Goal: Task Accomplishment & Management: Check status

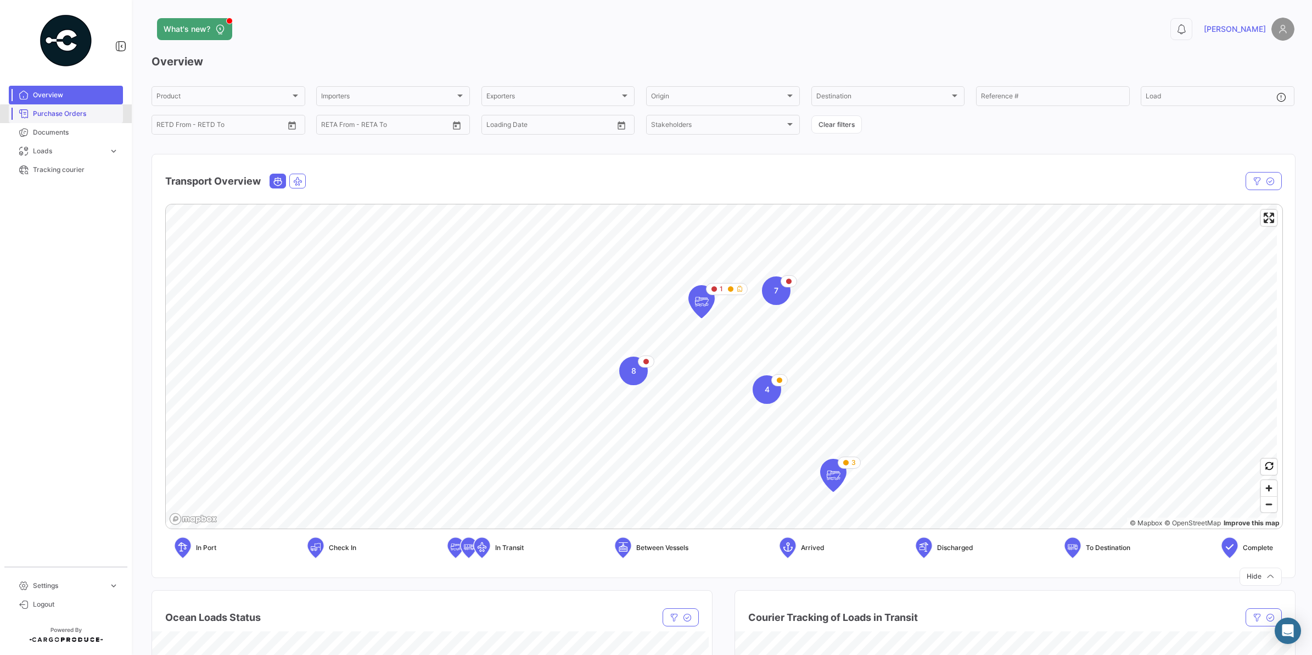
click at [68, 114] on span "Purchase Orders" at bounding box center [76, 114] width 86 height 10
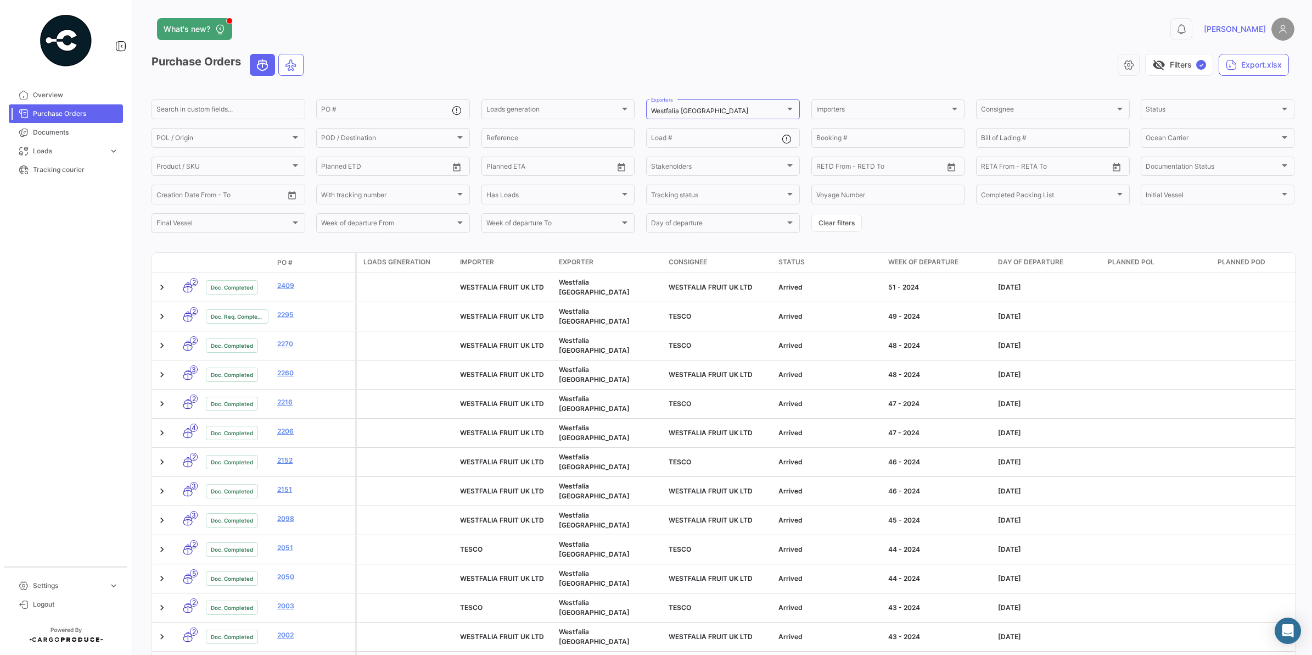
click at [291, 260] on span "PO #" at bounding box center [284, 263] width 15 height 10
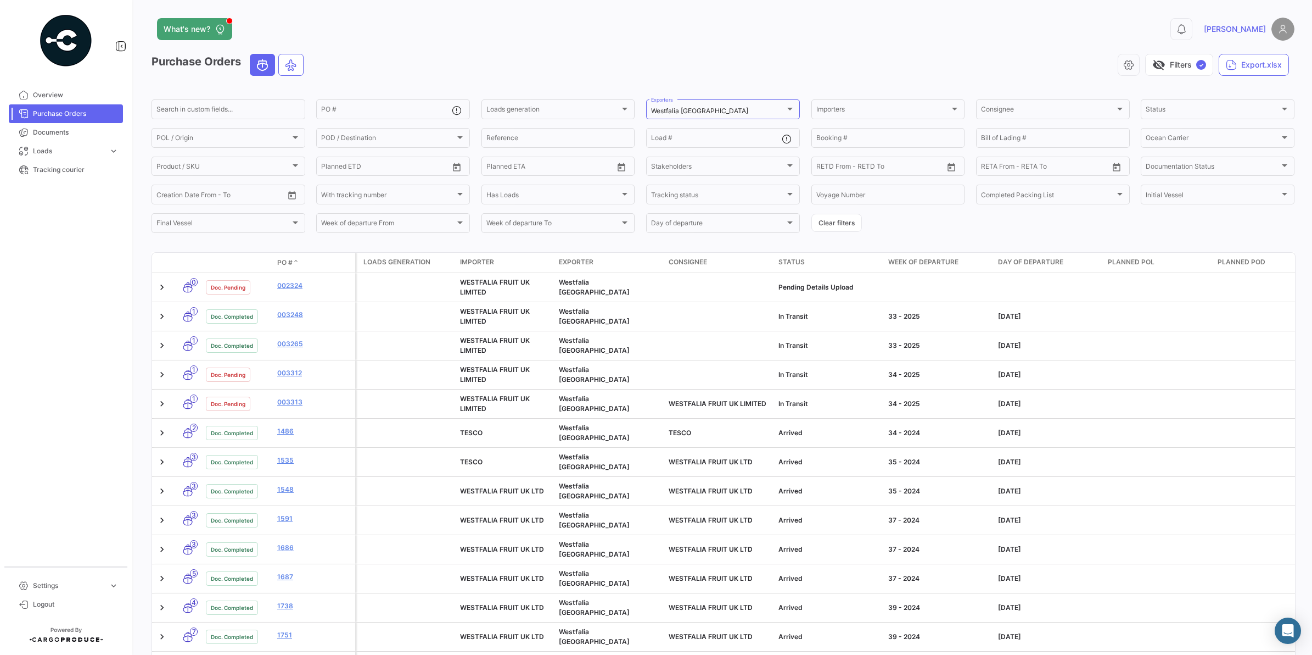
click at [298, 261] on span at bounding box center [296, 263] width 7 height 10
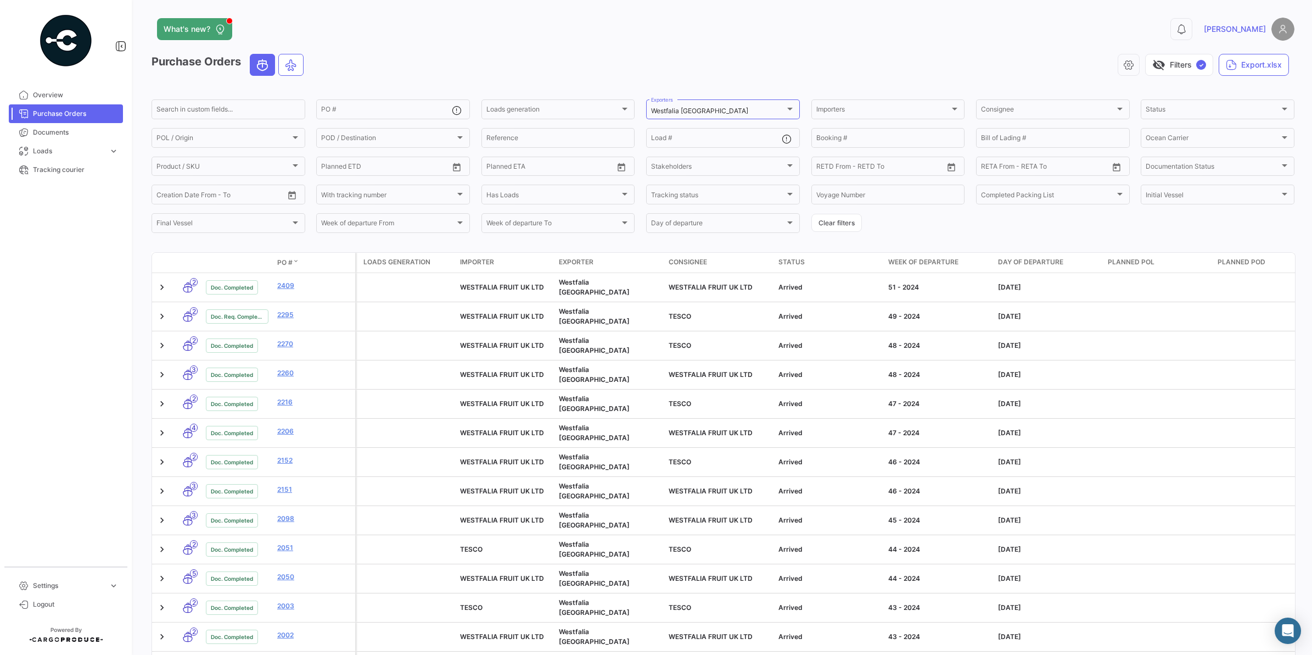
click at [298, 261] on span at bounding box center [296, 263] width 7 height 10
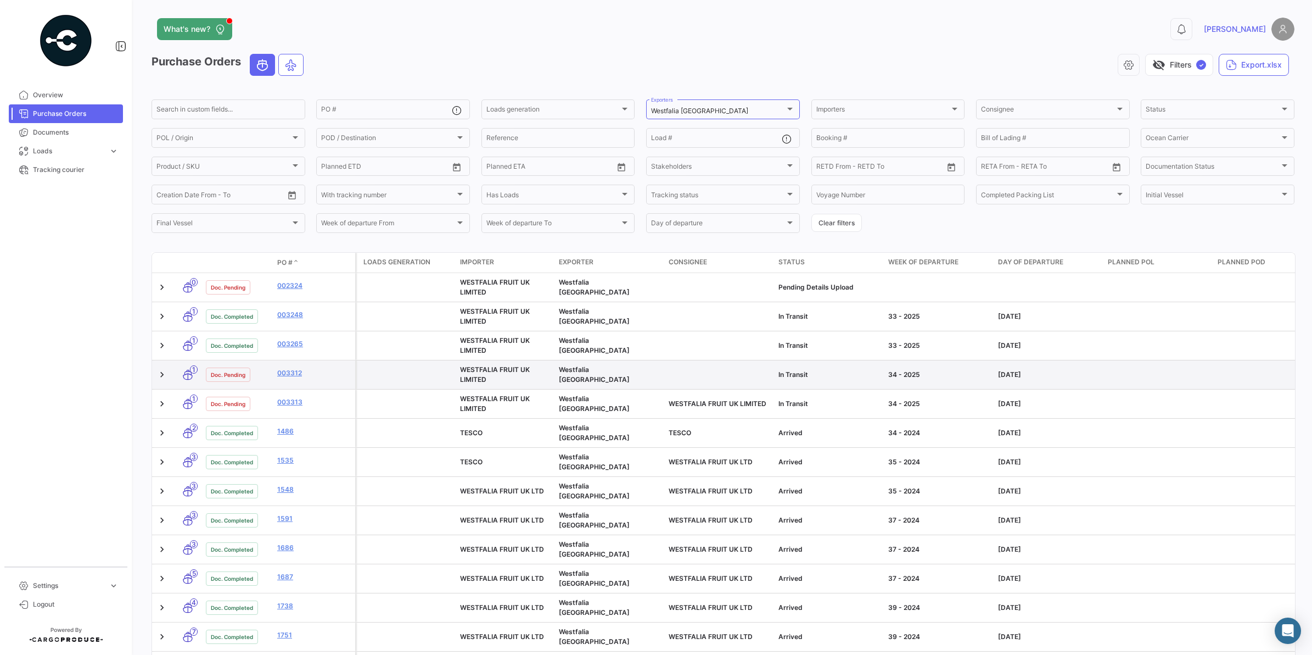
drag, startPoint x: 284, startPoint y: 375, endPoint x: 310, endPoint y: 379, distance: 26.6
click at [284, 375] on link "003312" at bounding box center [314, 373] width 74 height 10
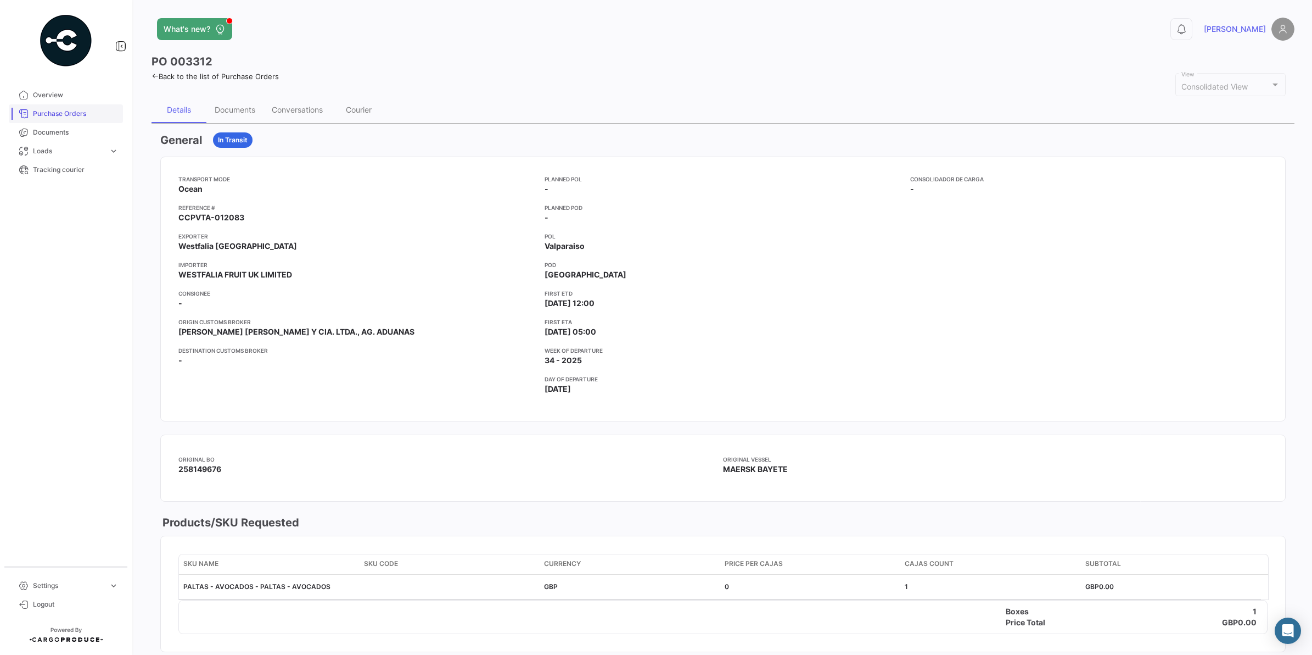
click at [37, 110] on span "Purchase Orders" at bounding box center [76, 114] width 86 height 10
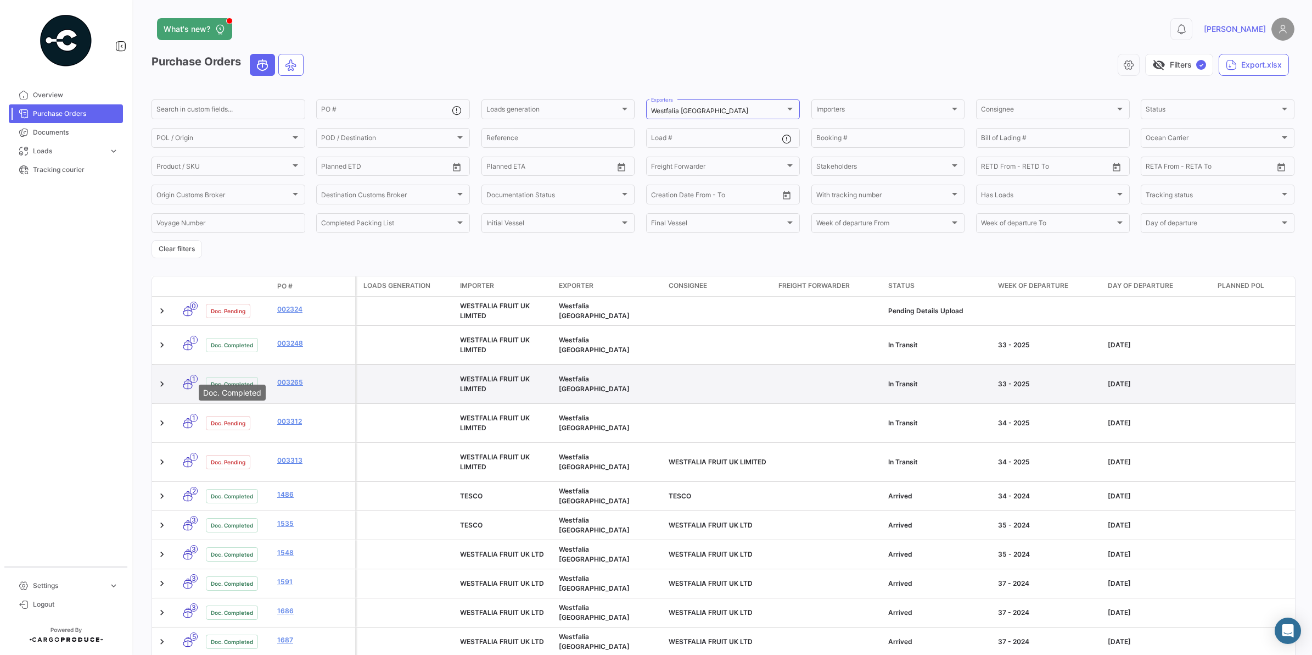
click at [234, 379] on span "Doc. Completed" at bounding box center [232, 383] width 42 height 9
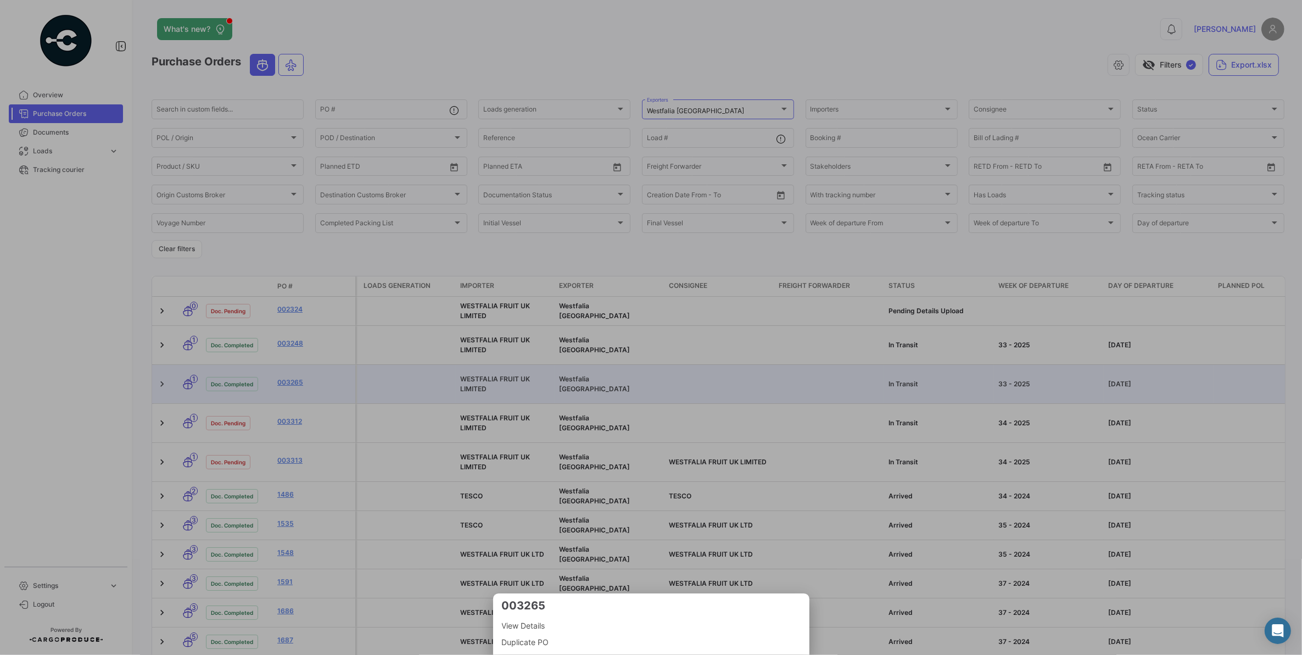
click at [283, 367] on div at bounding box center [651, 327] width 1302 height 655
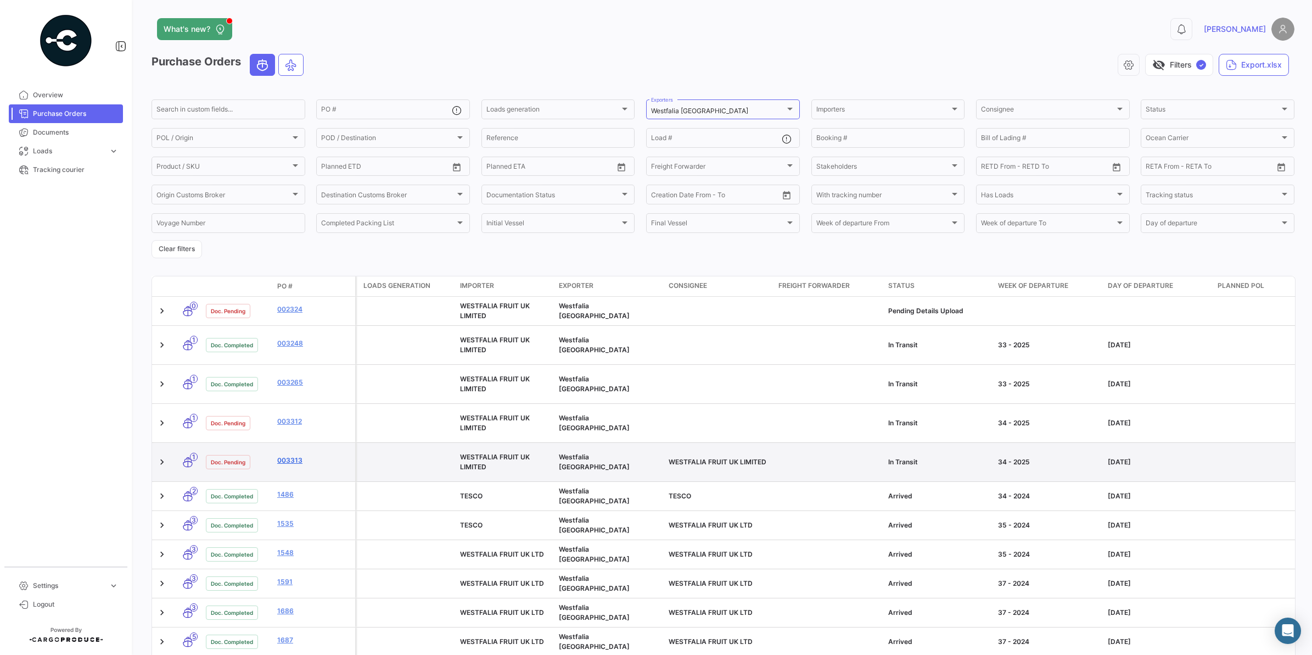
click at [287, 455] on link "003313" at bounding box center [314, 460] width 74 height 10
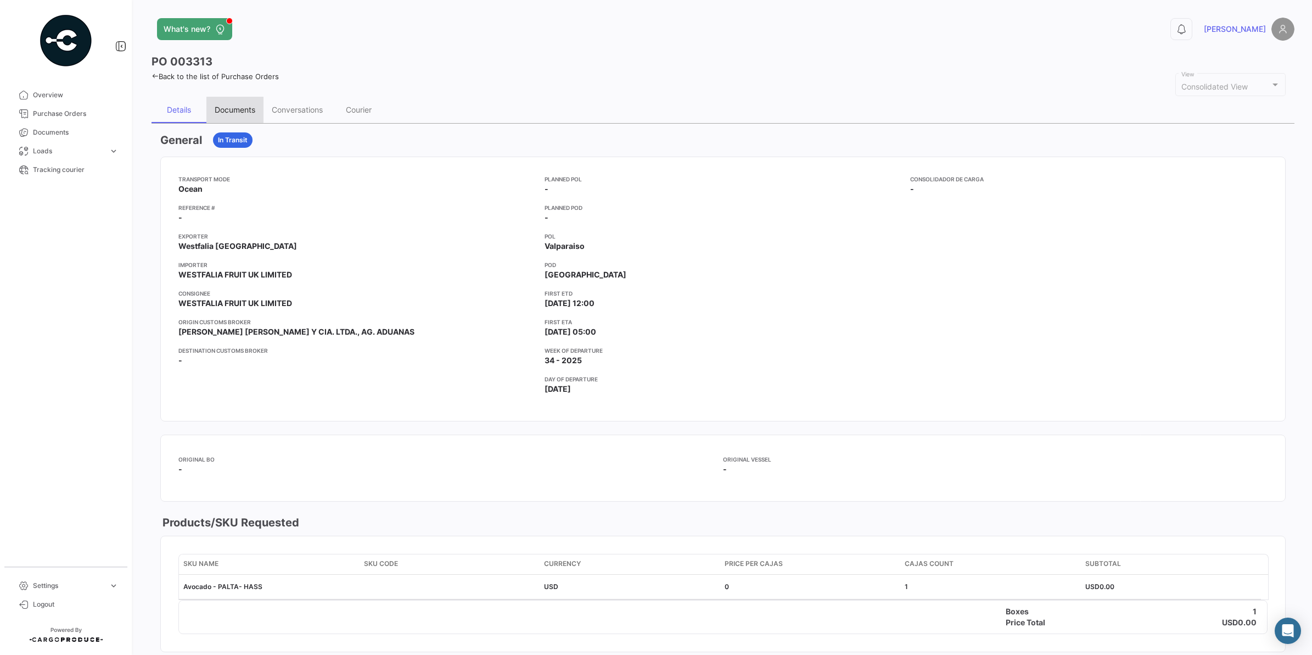
click at [232, 105] on div "Documents" at bounding box center [235, 109] width 41 height 9
